Goal: Information Seeking & Learning: Learn about a topic

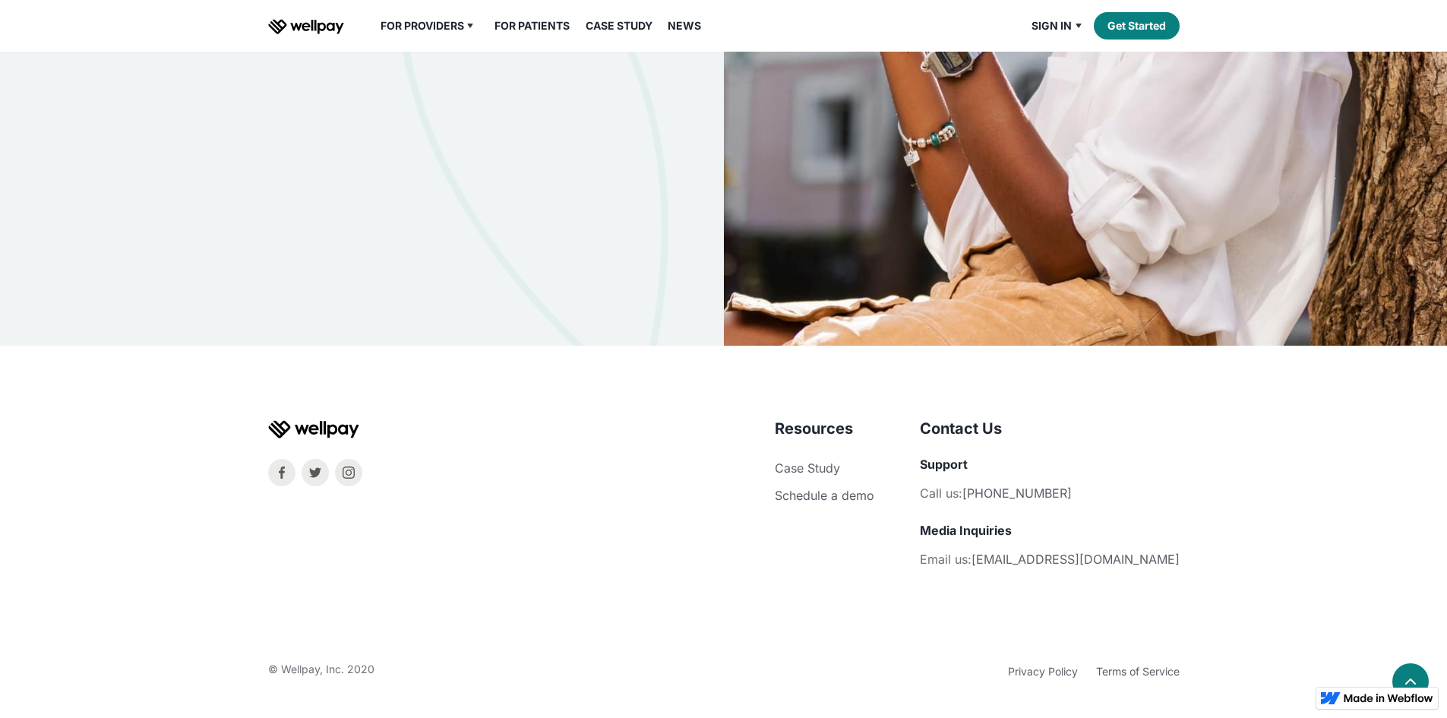
scroll to position [4945, 0]
click at [696, 346] on div "Resources Case Study Schedule a demo Company About Careers Contact Us Support C…" at bounding box center [723, 532] width 1447 height 372
click at [625, 418] on div "Resources Case Study Schedule a demo Company About Careers Contact Us Support C…" at bounding box center [724, 549] width 948 height 263
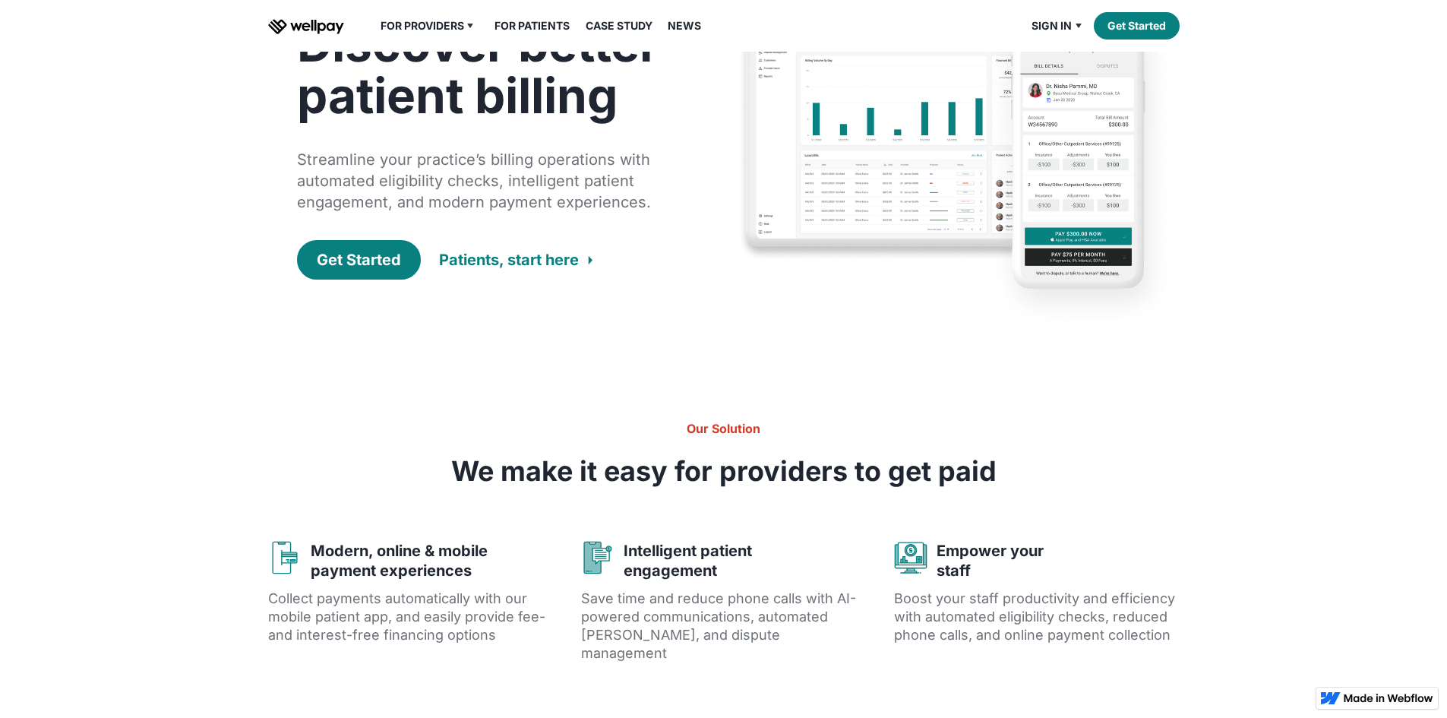
scroll to position [0, 0]
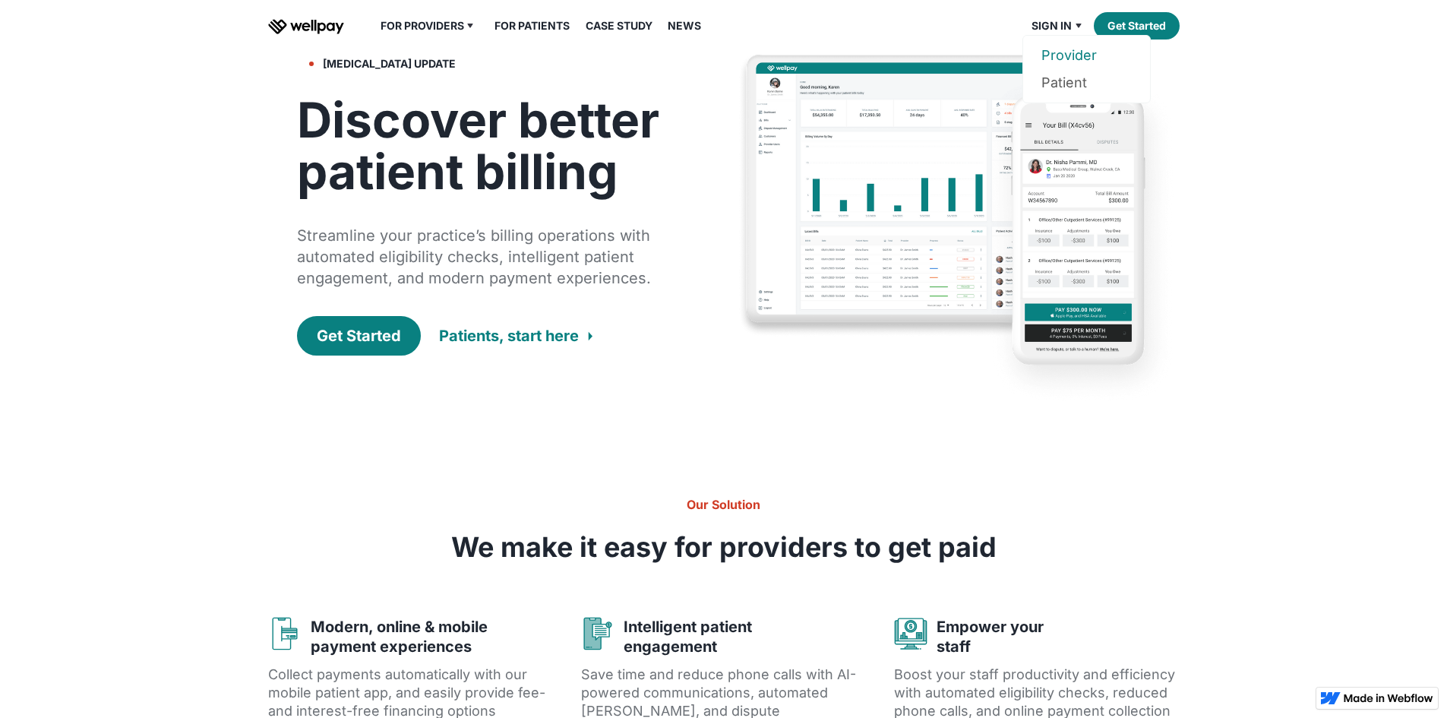
click at [1059, 69] on link "Provider" at bounding box center [1086, 55] width 90 height 27
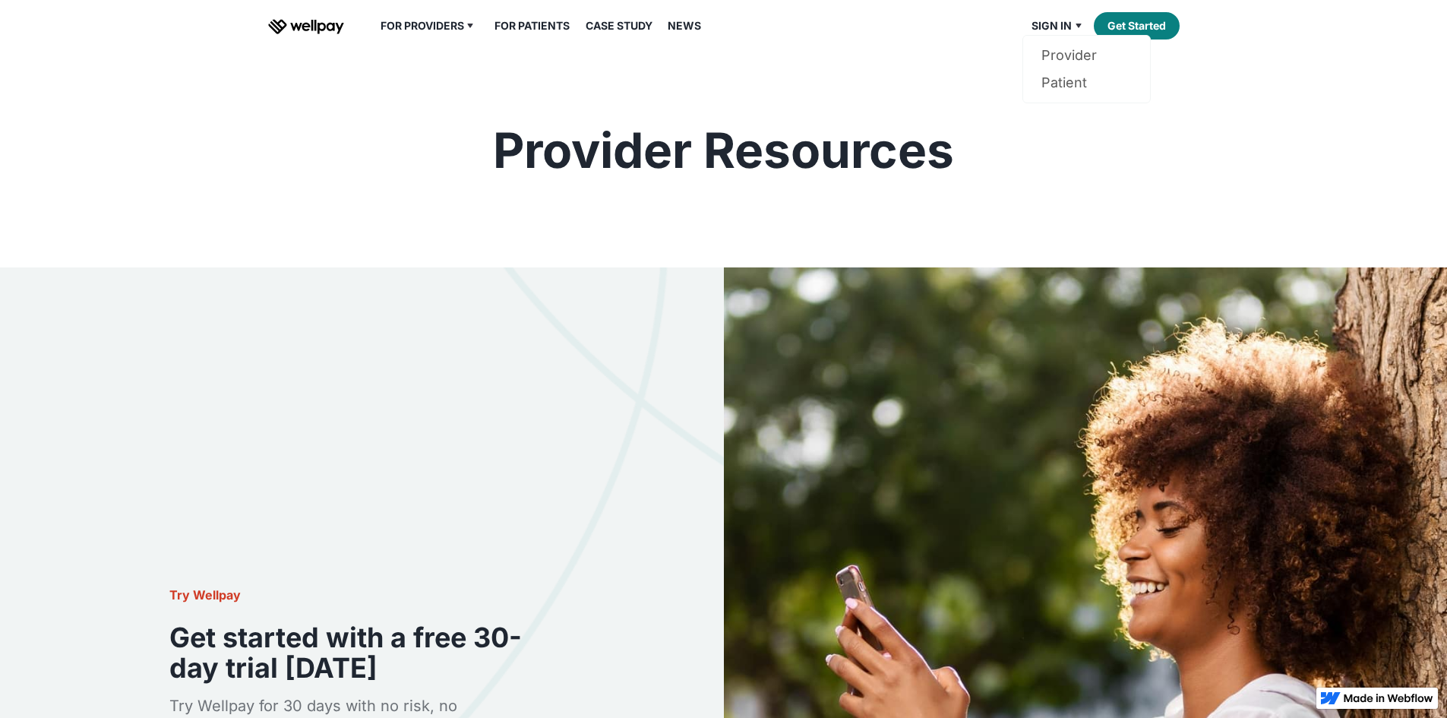
click at [1051, 35] on div "Sign in" at bounding box center [1051, 26] width 40 height 18
click at [1062, 69] on link "Provider" at bounding box center [1086, 55] width 90 height 27
click at [618, 171] on div "Provider Resources" at bounding box center [724, 151] width 948 height 52
